Goal: Task Accomplishment & Management: Manage account settings

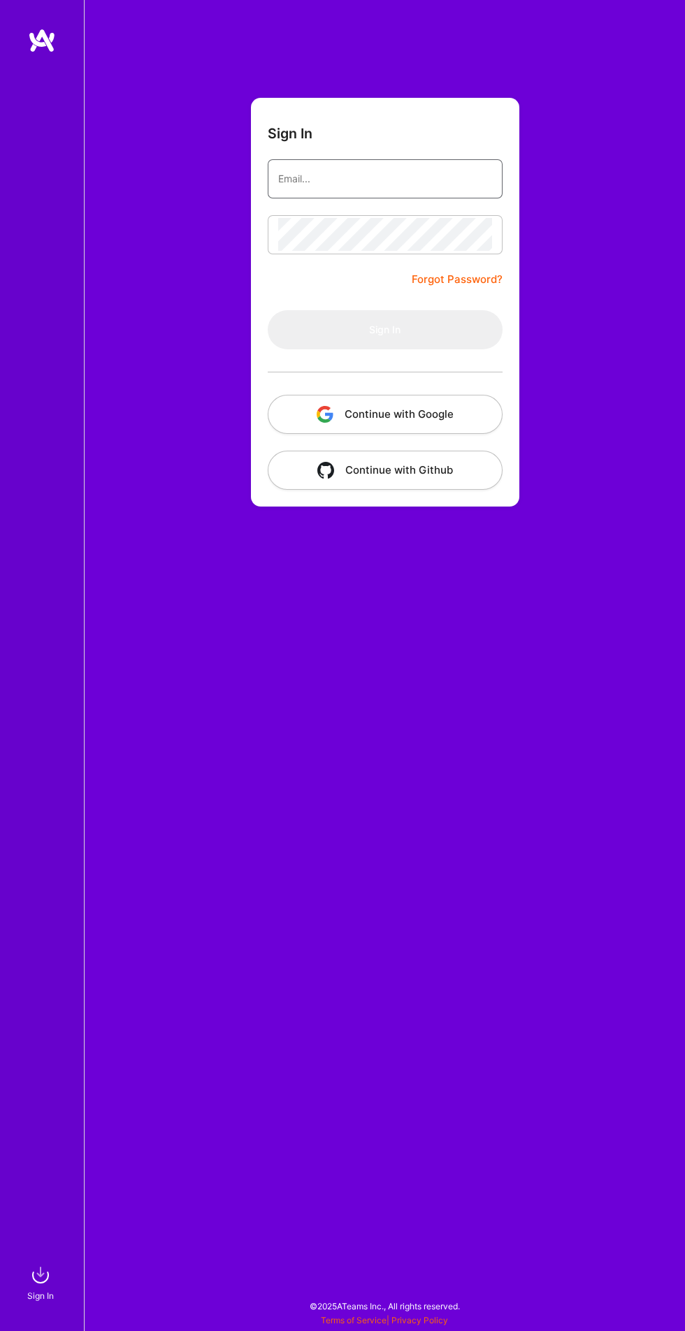
type input "[EMAIL_ADDRESS][DOMAIN_NAME]"
click at [268, 310] on button "Sign In" at bounding box center [385, 329] width 235 height 39
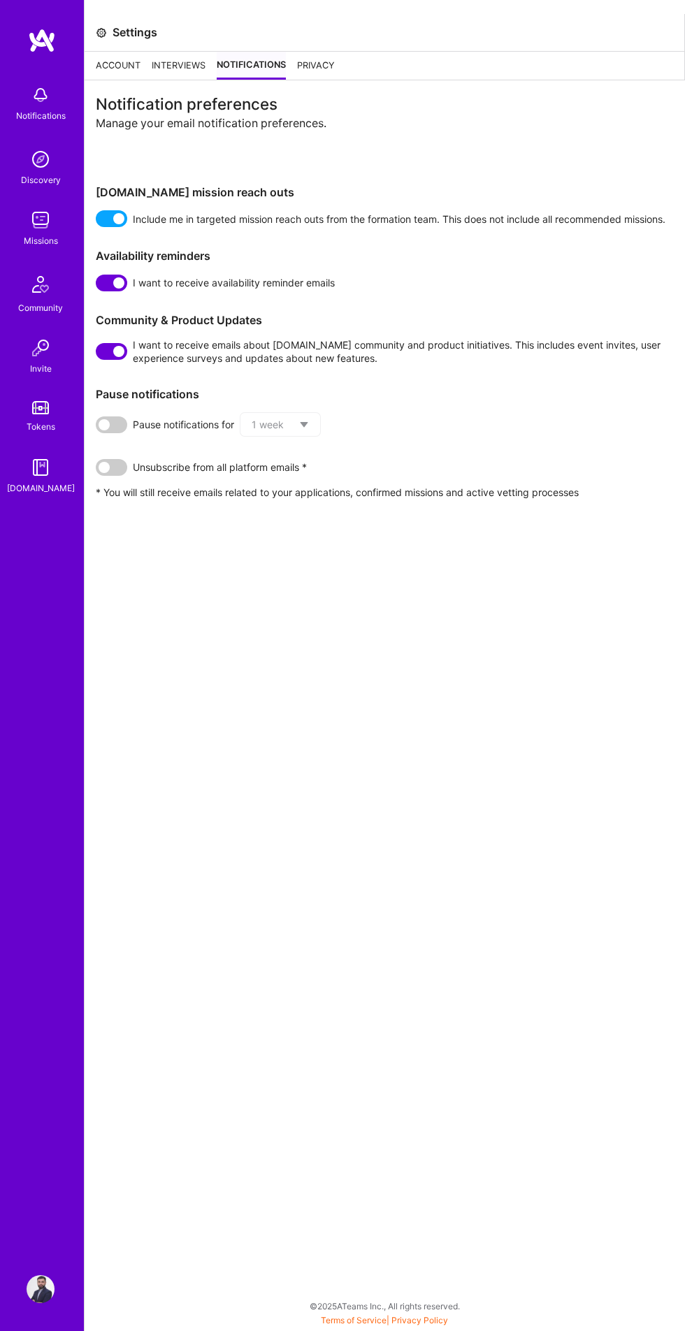
click at [122, 71] on div "Account" at bounding box center [118, 66] width 45 height 28
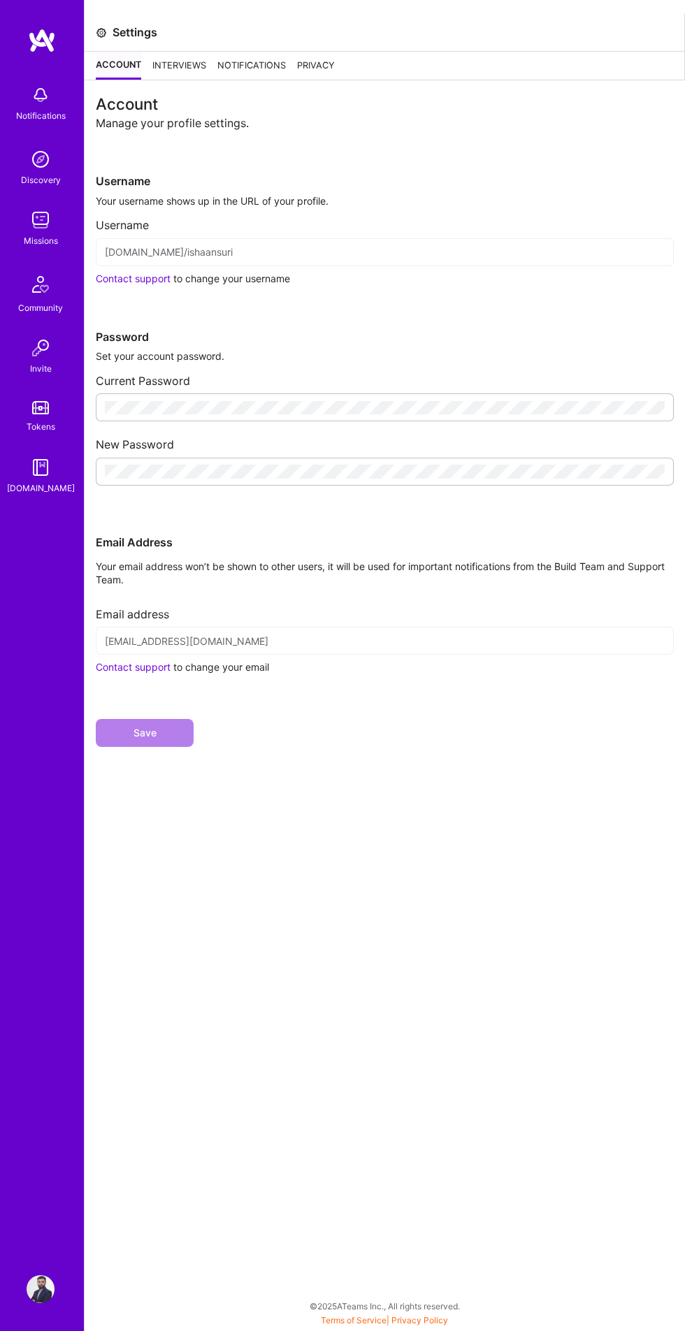
click at [194, 65] on div "Interviews" at bounding box center [179, 66] width 54 height 28
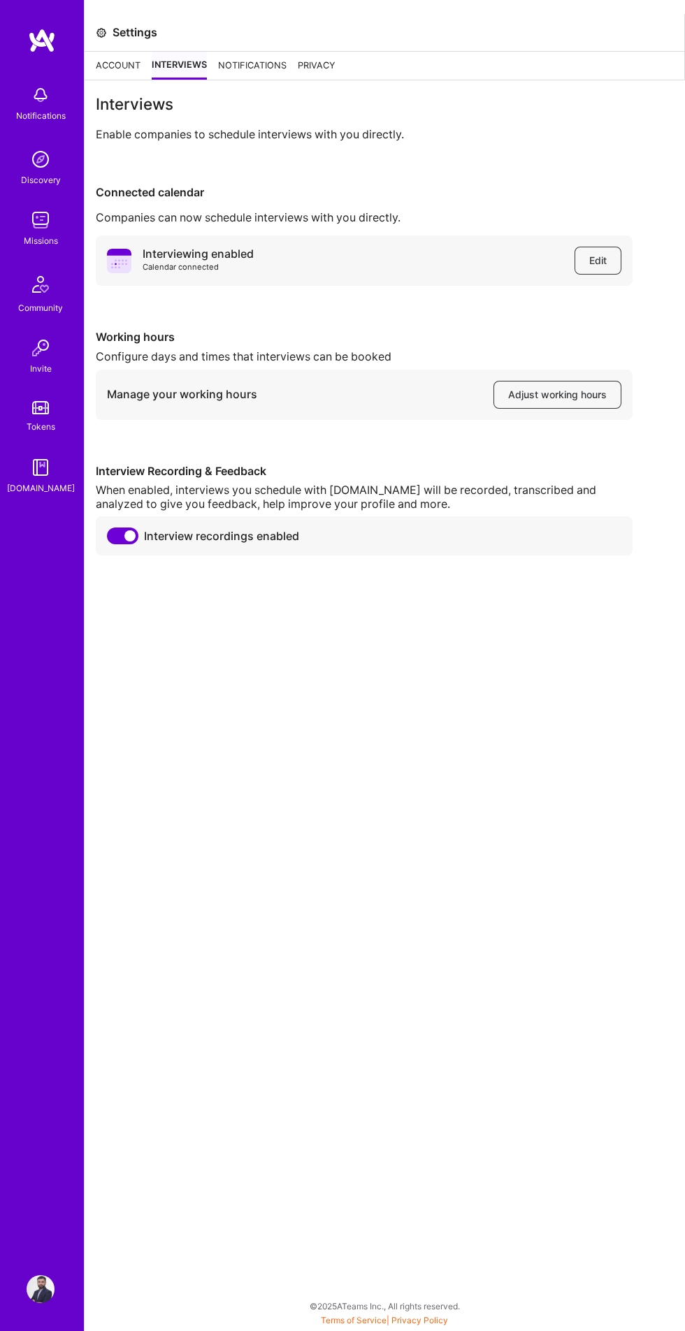
click at [593, 402] on button "Adjust working hours" at bounding box center [557, 395] width 128 height 28
